Goal: Task Accomplishment & Management: Complete application form

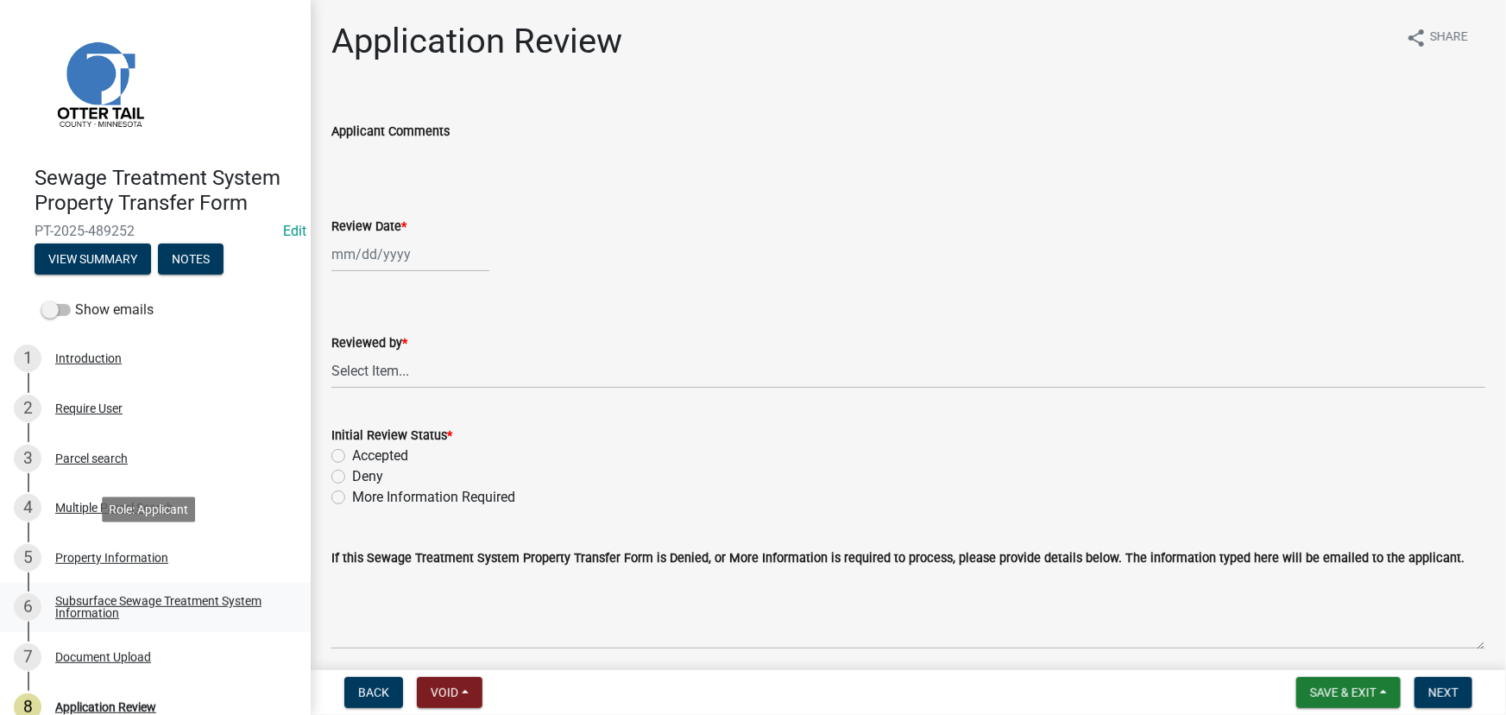
click at [104, 589] on link "6 Subsurface Sewage Treatment System Information" at bounding box center [155, 608] width 311 height 50
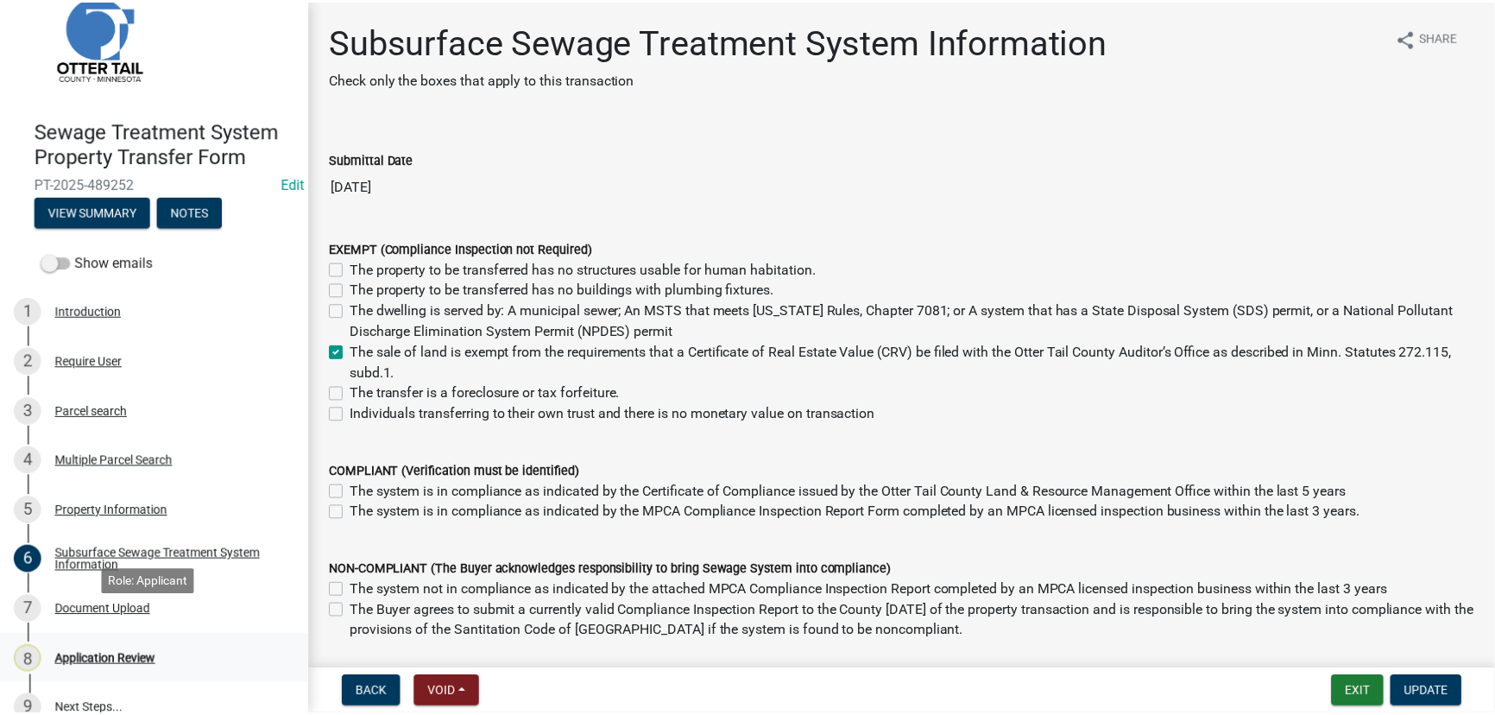
scroll to position [72, 0]
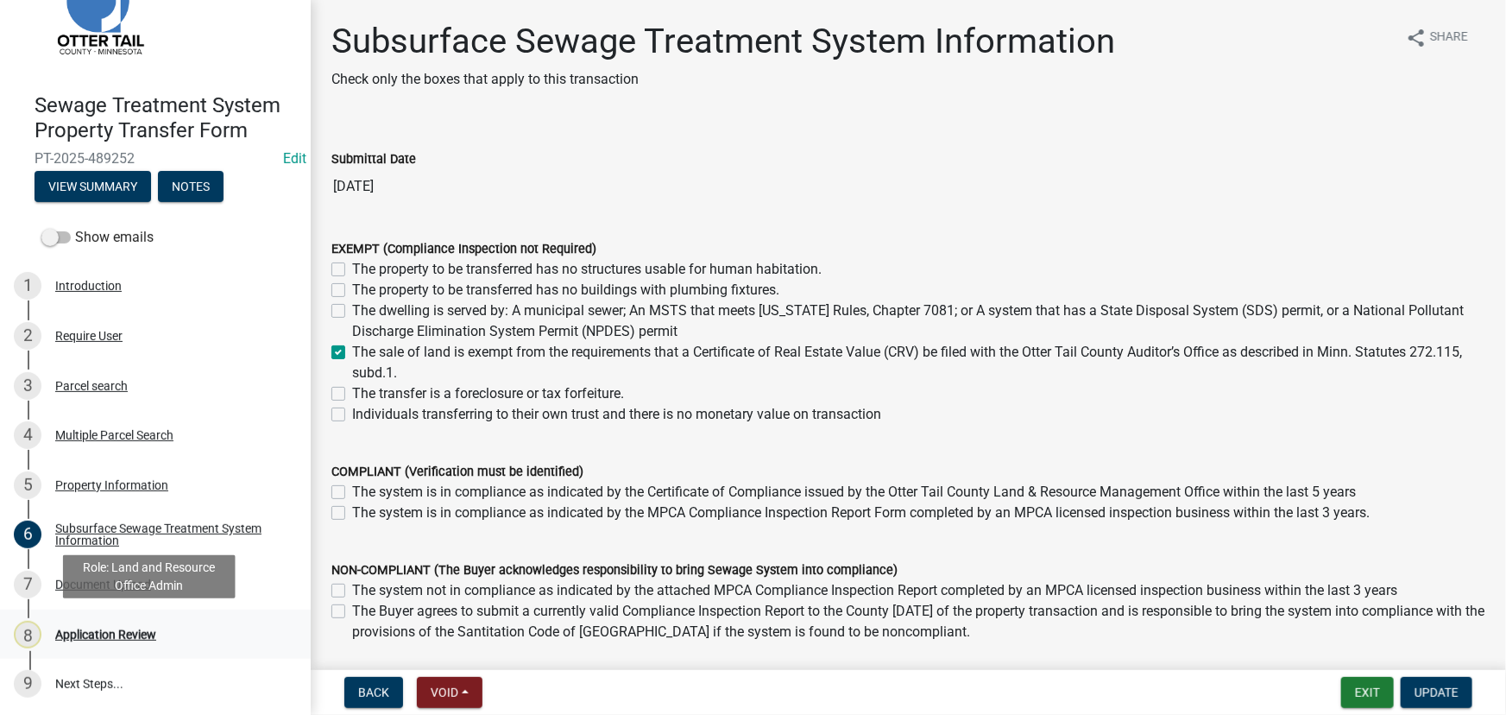
click at [104, 636] on div "Application Review" at bounding box center [105, 634] width 101 height 12
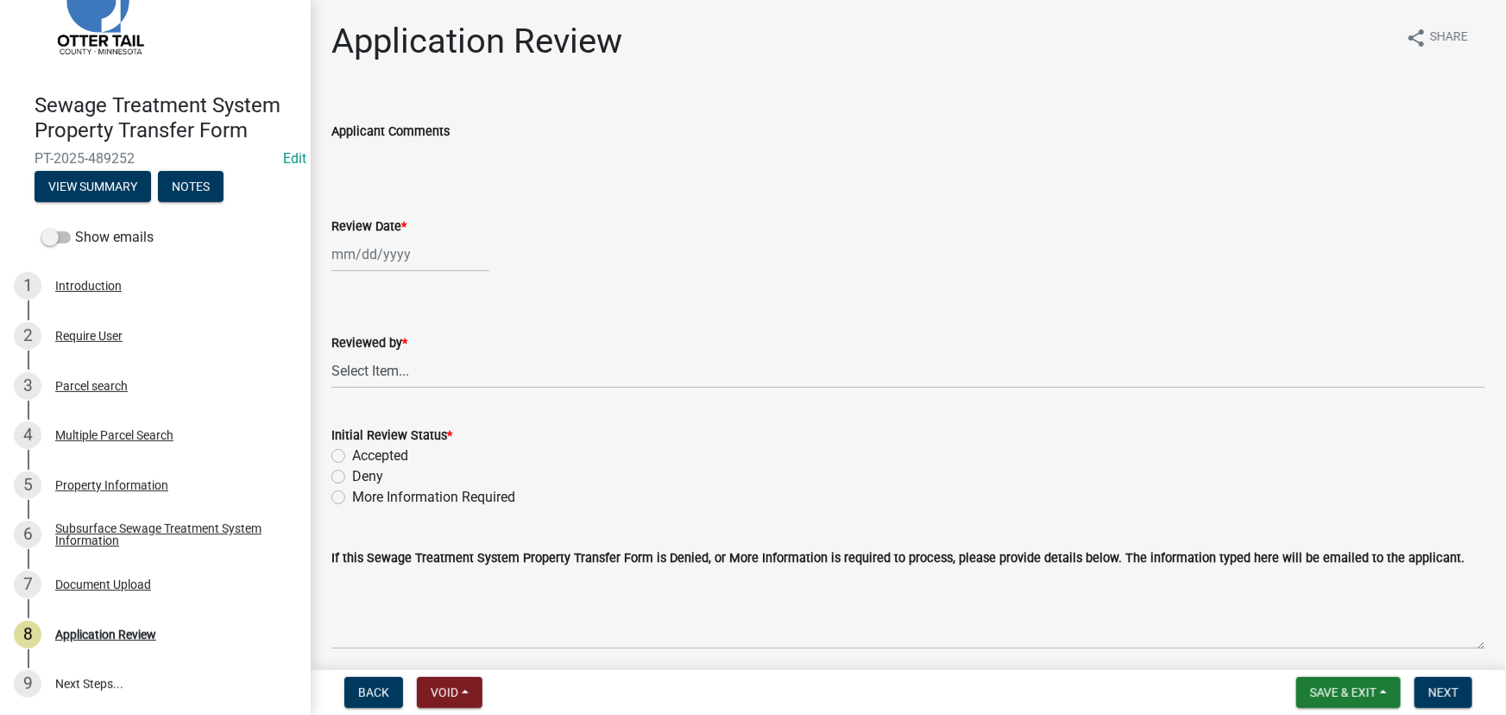
click at [376, 255] on div at bounding box center [410, 253] width 158 height 35
select select "10"
select select "2025"
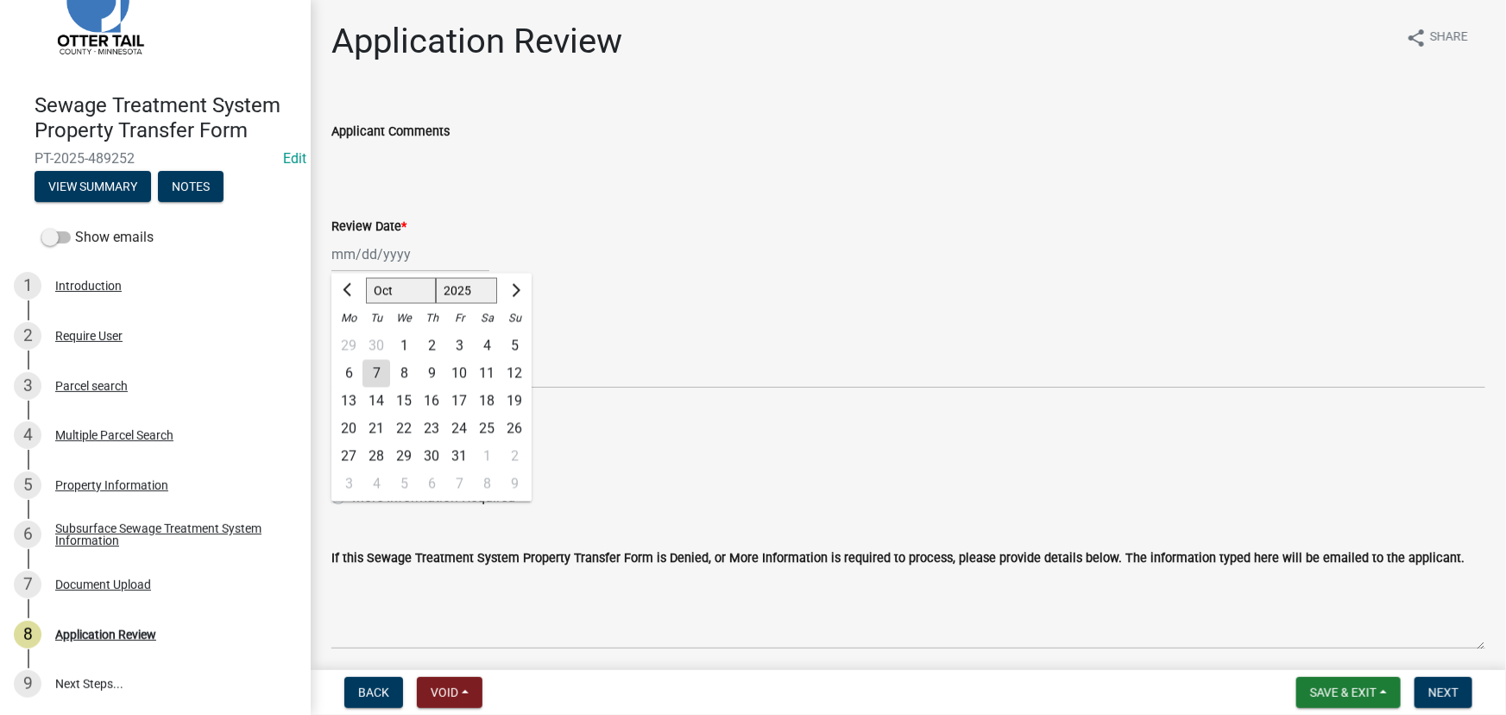
click at [376, 374] on div "7" at bounding box center [376, 374] width 28 height 28
type input "10/07/2025"
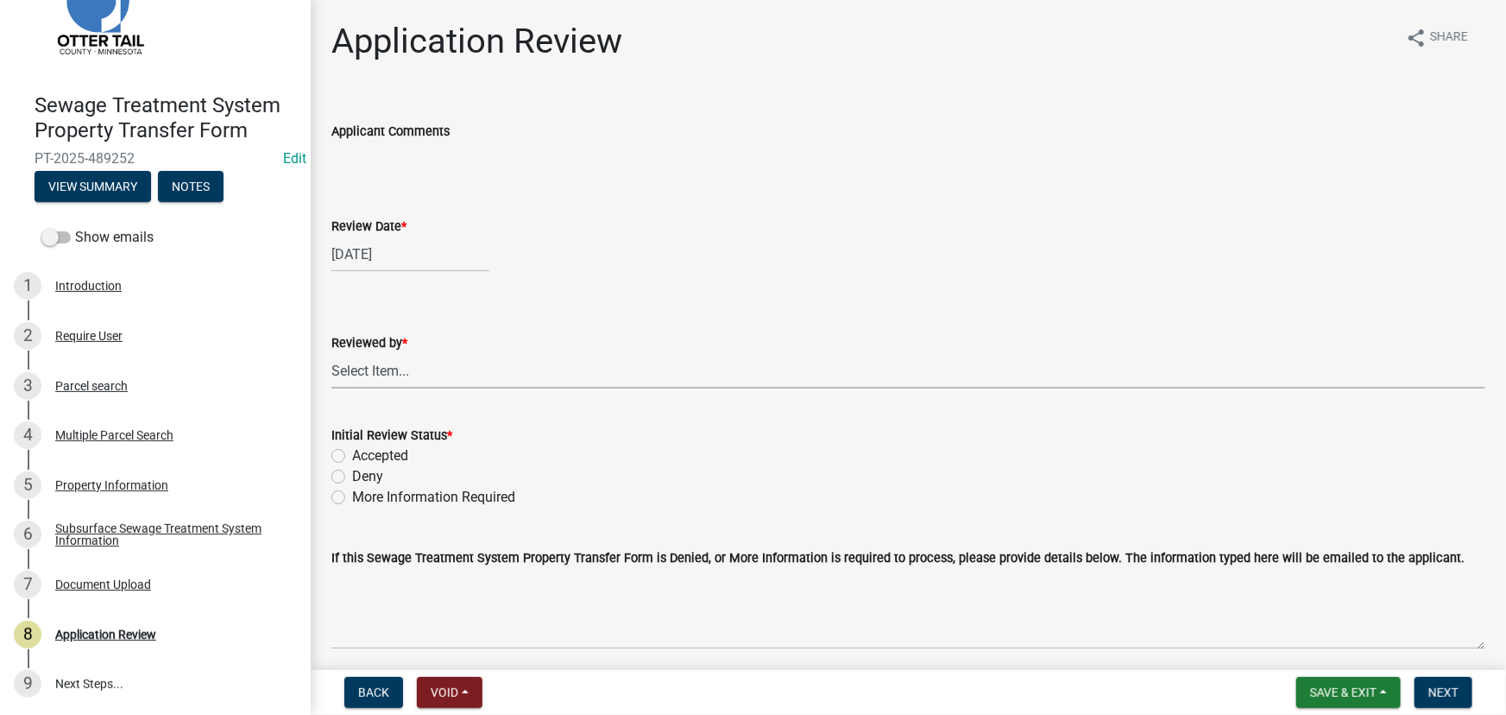
click at [375, 373] on select "Select Item... Alexis Newark Amy Busko Andrea Perales Brittany Tollefson Christ…" at bounding box center [908, 370] width 1154 height 35
click at [331, 353] on select "Select Item... Alexis Newark Amy Busko Andrea Perales Brittany Tollefson Christ…" at bounding box center [908, 370] width 1154 height 35
select select "190fd4c8-42ef-492b-a4a0-a0213555944c"
click at [373, 451] on label "Accepted" at bounding box center [380, 455] width 56 height 21
click at [363, 451] on input "Accepted" at bounding box center [357, 450] width 11 height 11
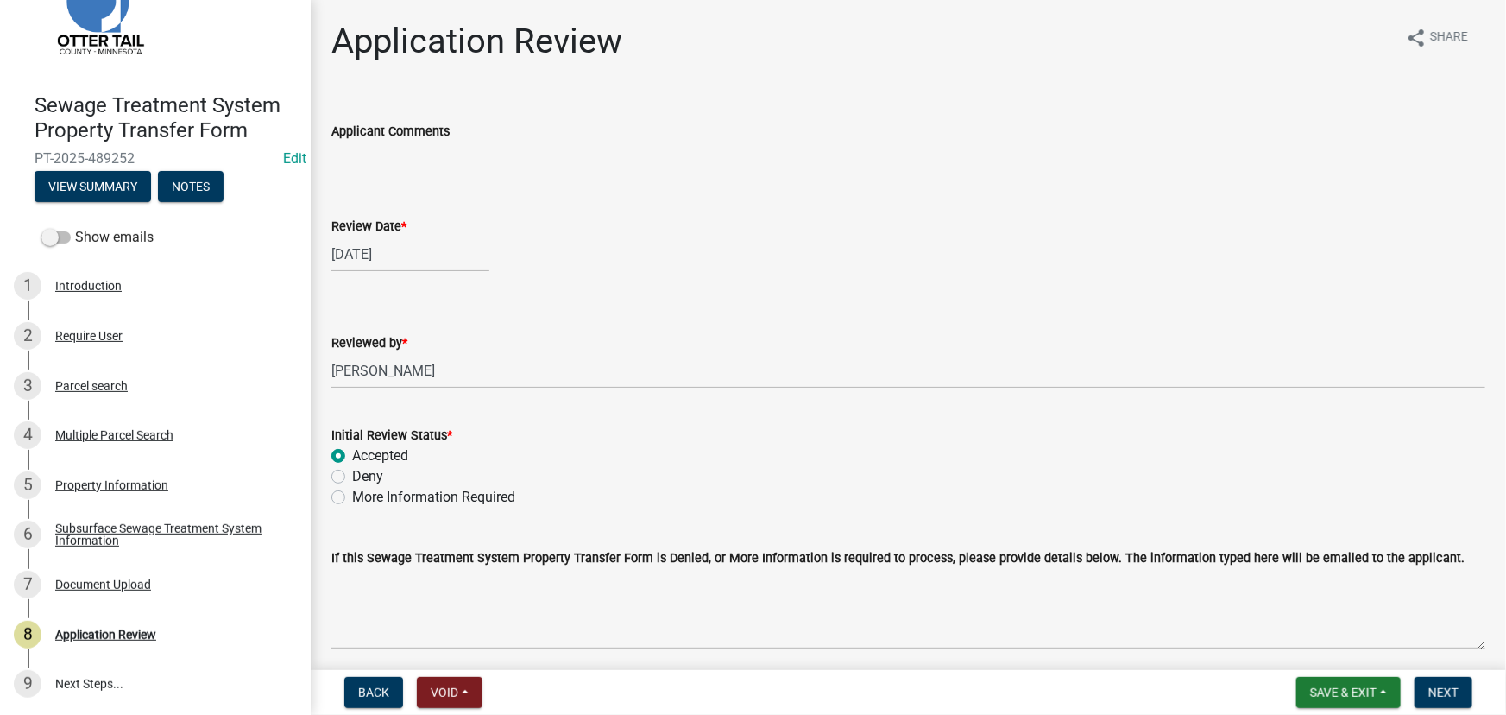
radio input "true"
click at [1437, 699] on span "Next" at bounding box center [1443, 692] width 30 height 14
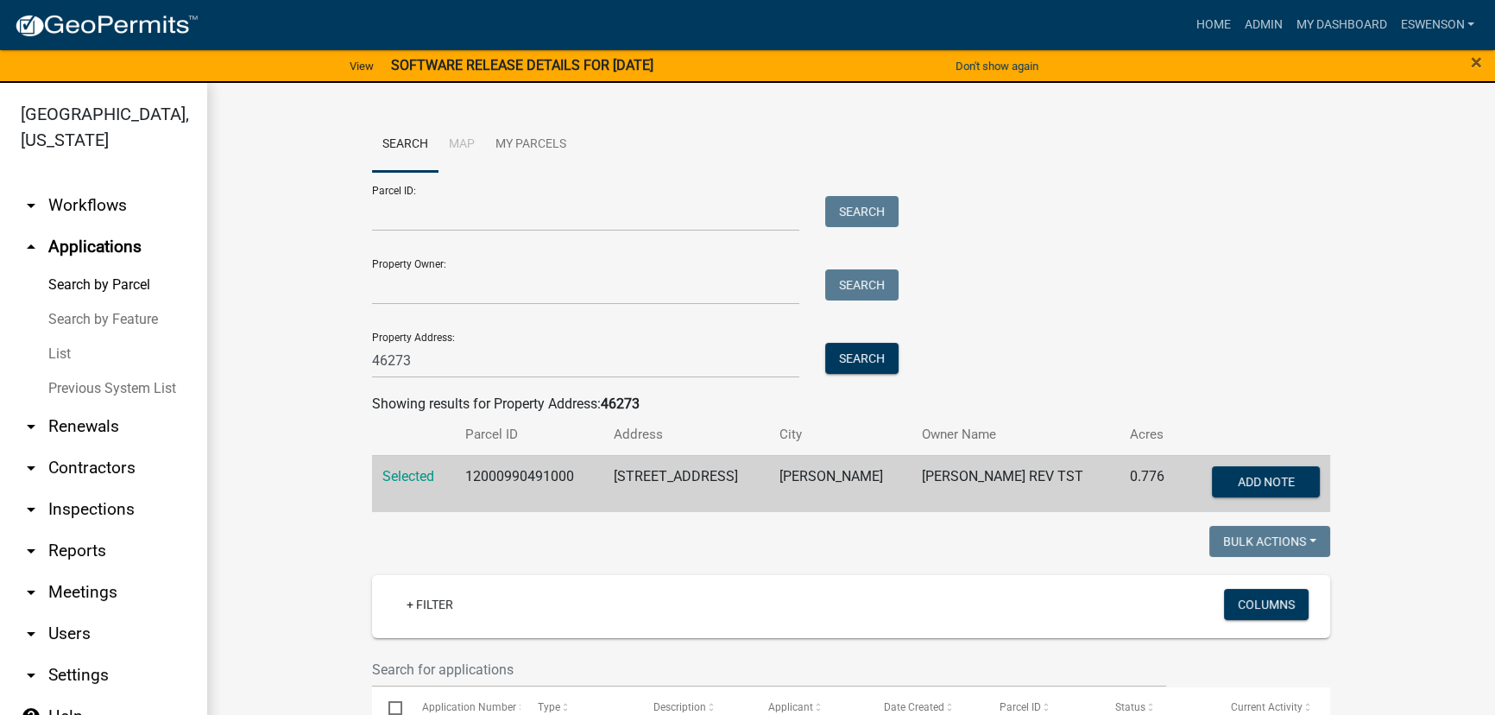
scroll to position [345, 0]
